Goal: Task Accomplishment & Management: Manage account settings

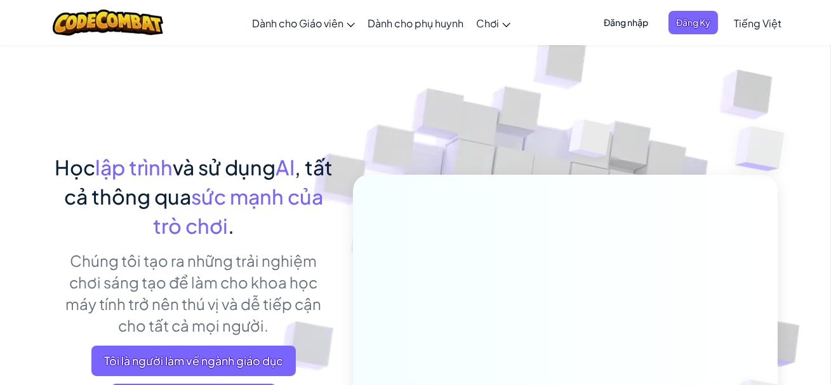
click at [621, 18] on span "Đăng nhập" at bounding box center [626, 22] width 60 height 23
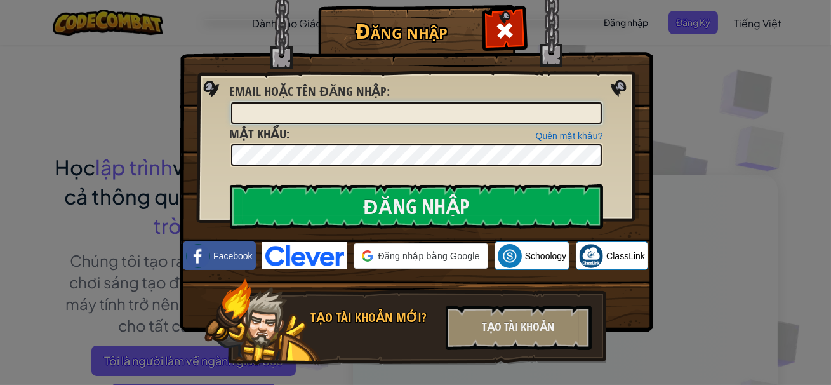
type input "quynh8"
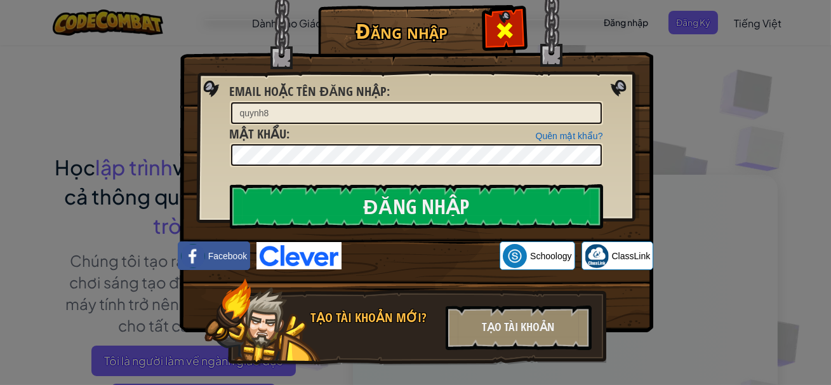
click at [491, 32] on div at bounding box center [504, 29] width 40 height 40
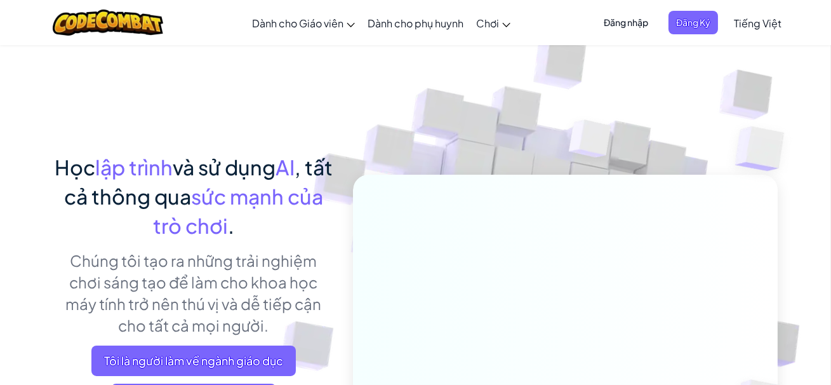
click at [614, 23] on span "Đăng nhập" at bounding box center [626, 22] width 60 height 23
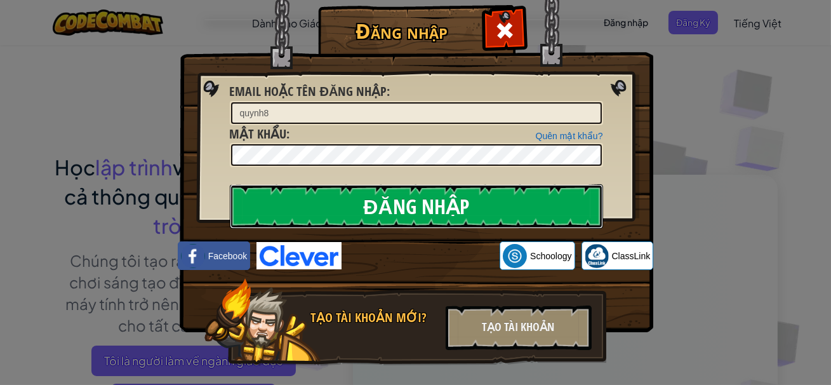
click at [406, 206] on input "Đăng nhập" at bounding box center [416, 206] width 373 height 44
